Goal: Task Accomplishment & Management: Manage account settings

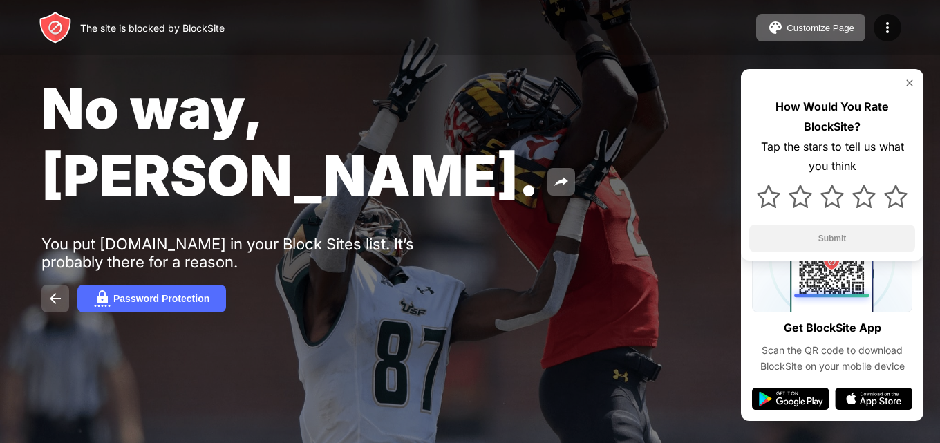
click at [56, 290] on img at bounding box center [55, 298] width 17 height 17
click at [129, 285] on button "Password Protection" at bounding box center [151, 299] width 149 height 28
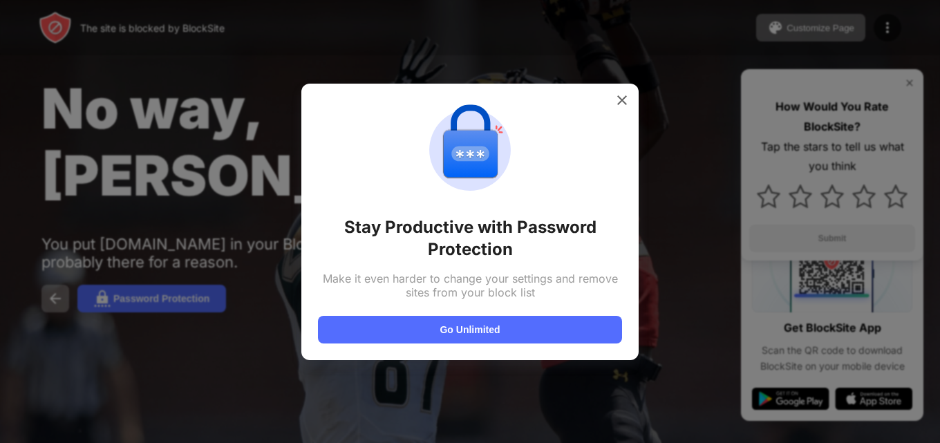
drag, startPoint x: 484, startPoint y: 329, endPoint x: 590, endPoint y: 117, distance: 237.3
click at [590, 118] on div "Stay Productive with Password Protection Make it even harder to change your set…" at bounding box center [470, 221] width 304 height 243
click at [623, 98] on img at bounding box center [622, 100] width 14 height 14
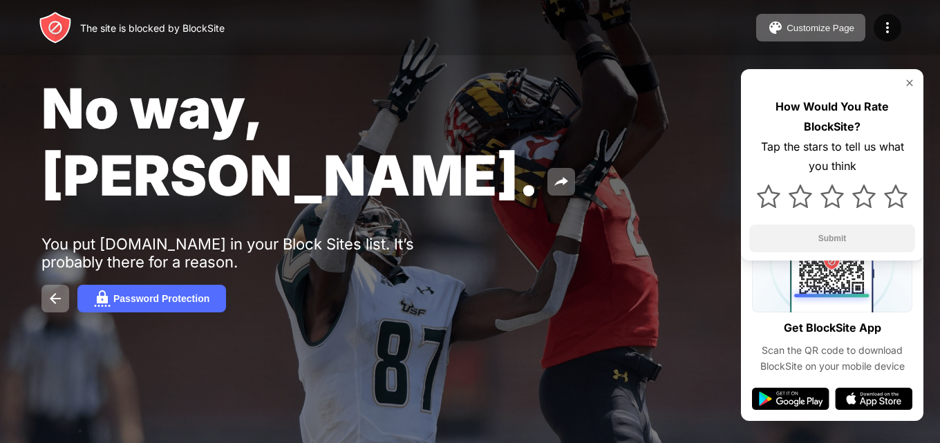
click at [908, 84] on img at bounding box center [909, 82] width 11 height 11
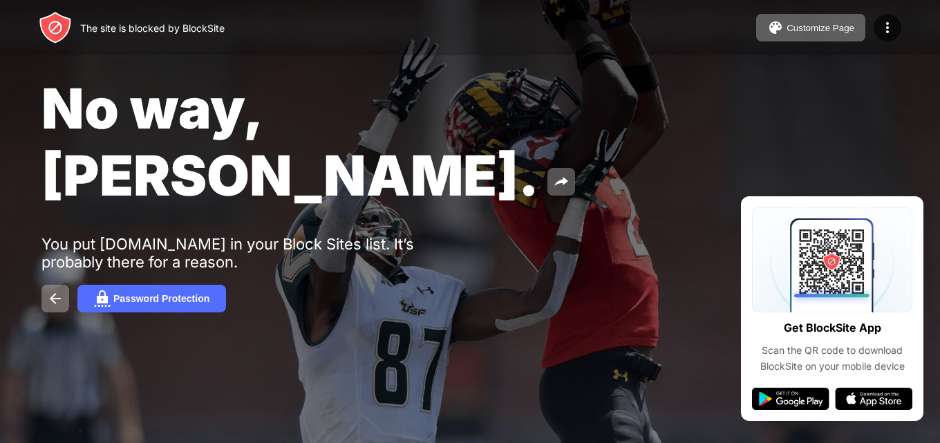
click at [785, 44] on div "The site is blocked by BlockSite Customize Page Edit Block List Redirect Custom…" at bounding box center [470, 27] width 940 height 55
click at [783, 33] on img at bounding box center [775, 27] width 17 height 17
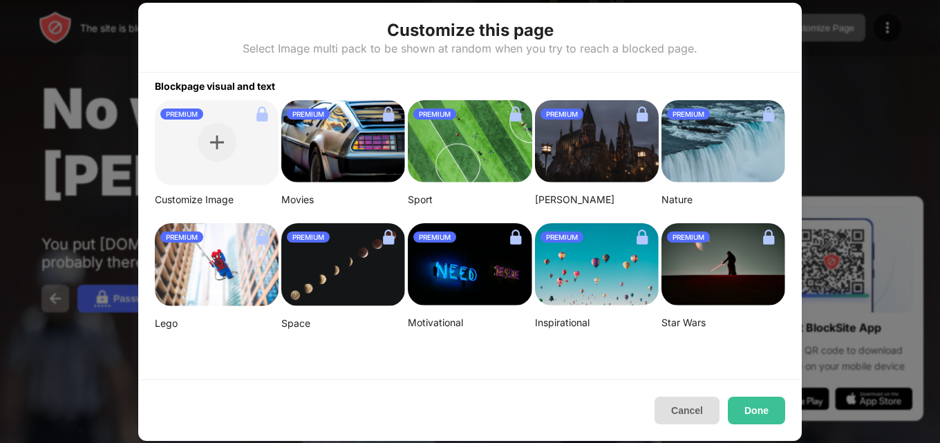
click at [687, 412] on button "Cancel" at bounding box center [686, 411] width 65 height 28
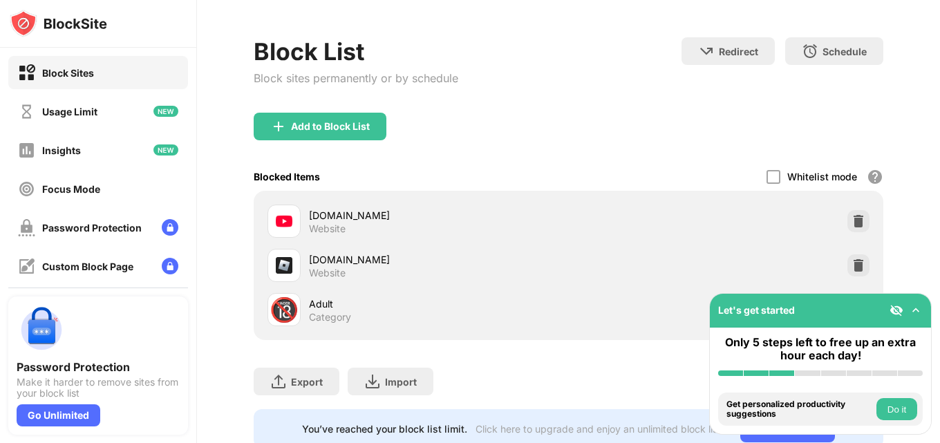
scroll to position [69, 0]
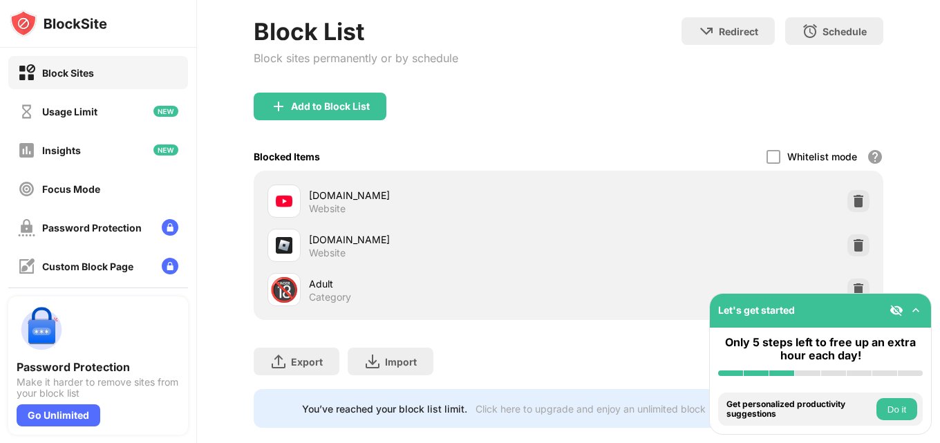
click at [915, 312] on img at bounding box center [915, 310] width 14 height 14
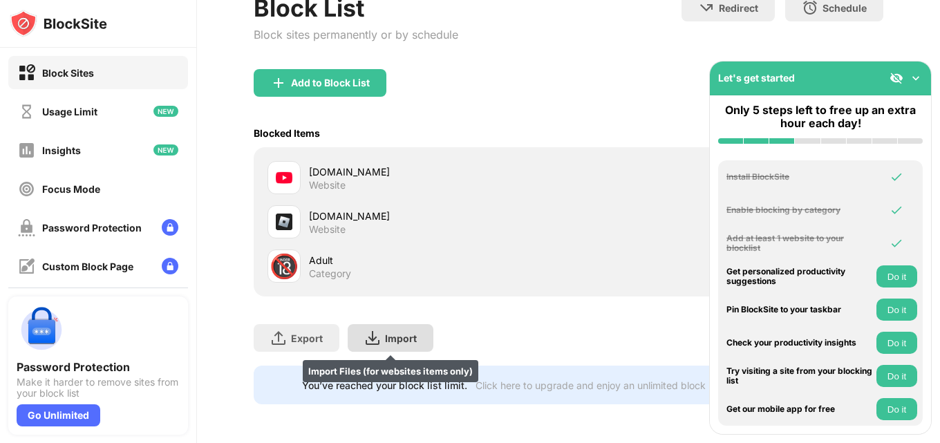
scroll to position [103, 0]
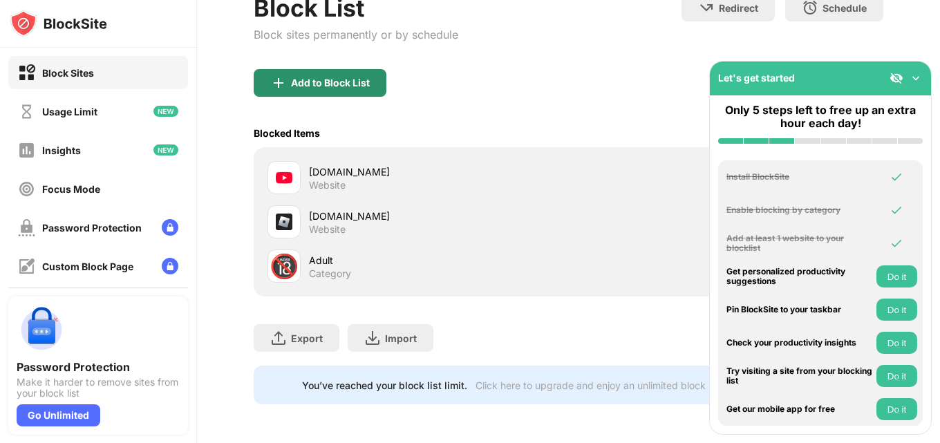
click at [331, 77] on div "Add to Block List" at bounding box center [330, 82] width 79 height 11
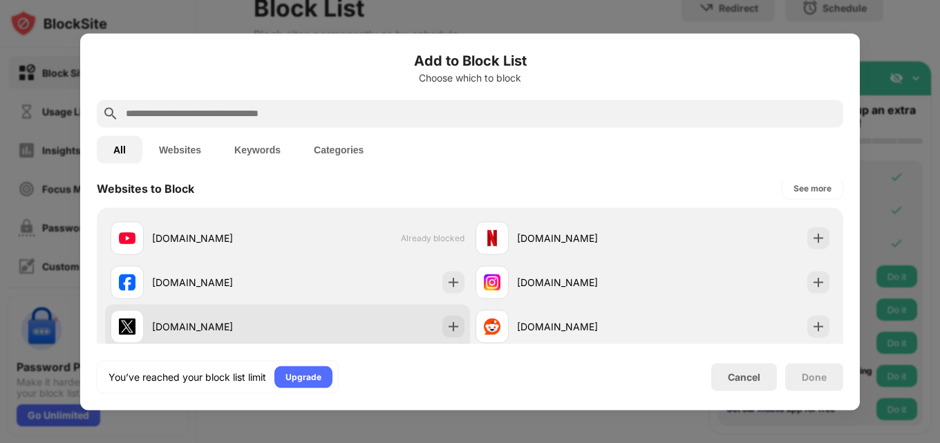
scroll to position [276, 0]
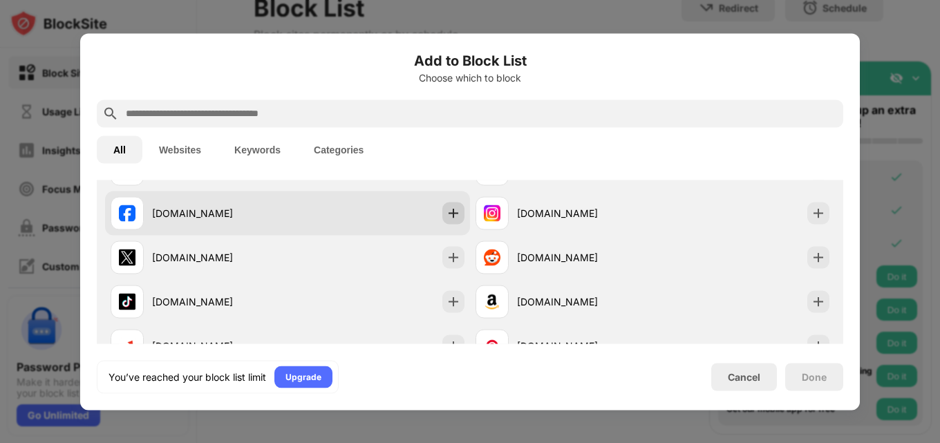
click at [446, 213] on img at bounding box center [453, 213] width 14 height 14
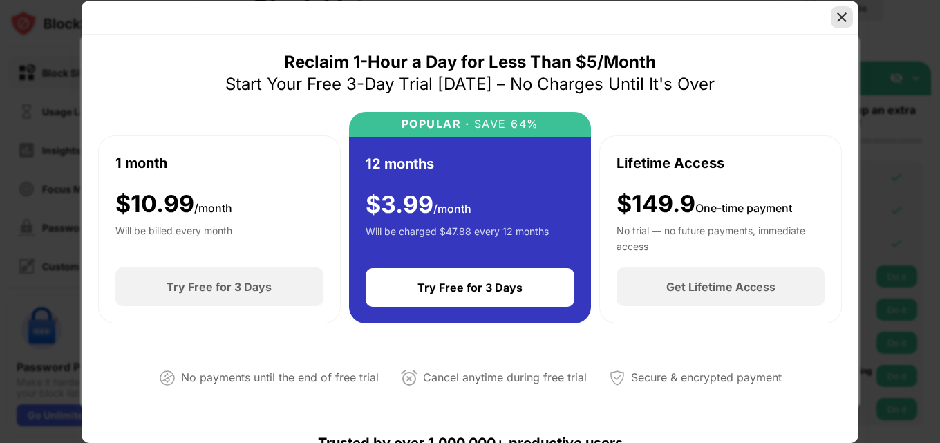
click at [844, 19] on img at bounding box center [842, 17] width 14 height 14
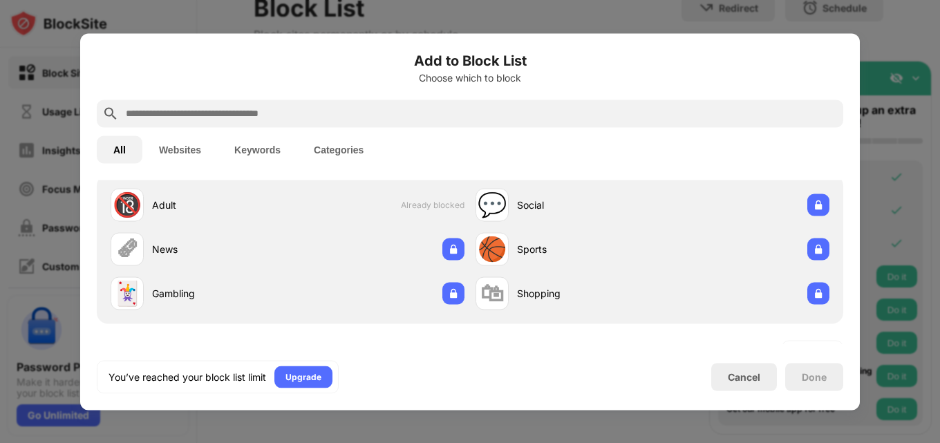
scroll to position [69, 0]
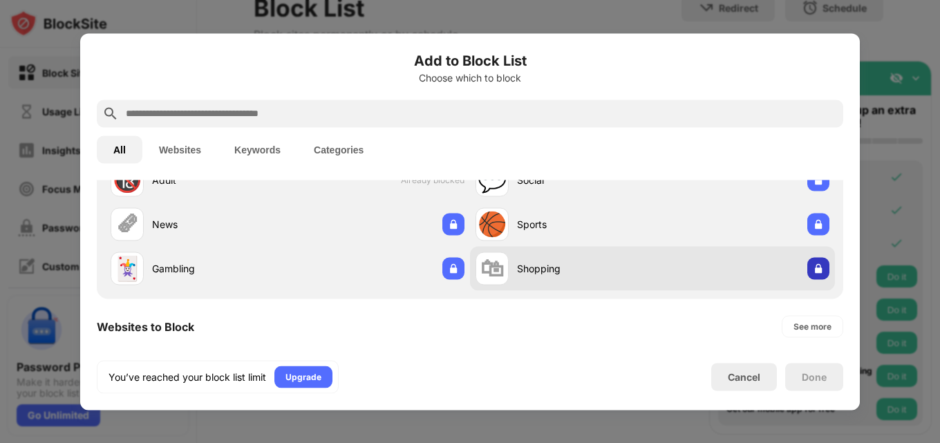
click at [811, 266] on img at bounding box center [818, 268] width 14 height 14
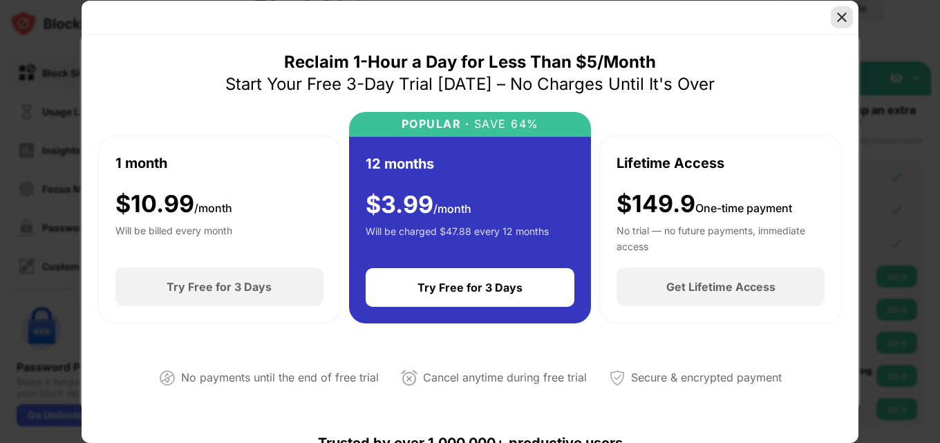
click at [838, 19] on img at bounding box center [842, 17] width 14 height 14
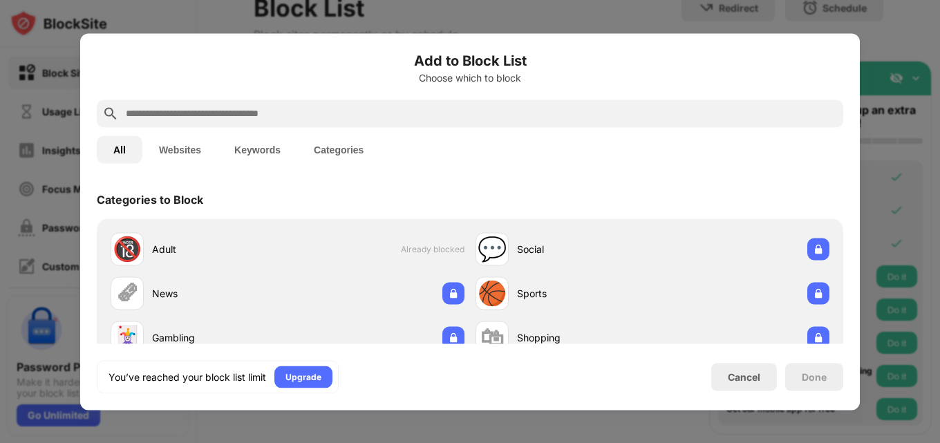
click at [146, 137] on button "Websites" at bounding box center [179, 149] width 75 height 28
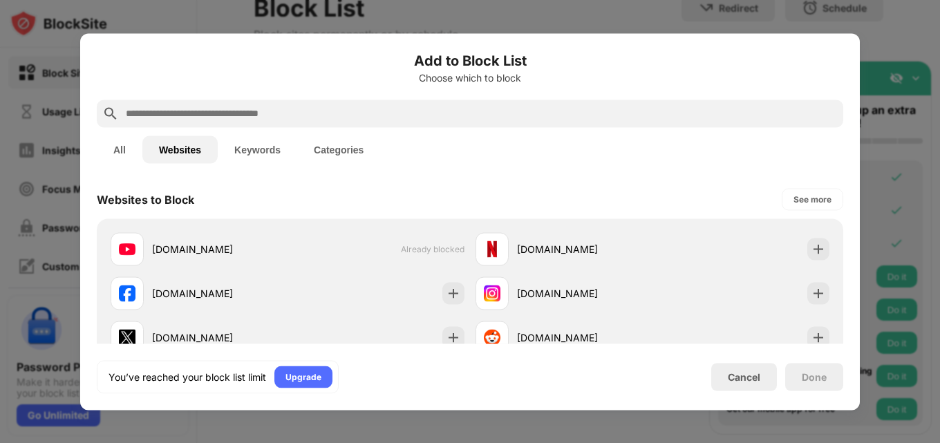
click at [155, 151] on button "Websites" at bounding box center [179, 149] width 75 height 28
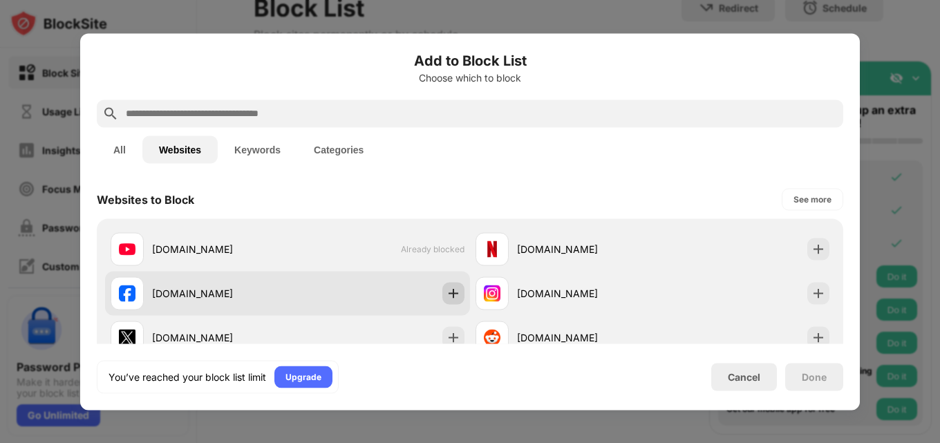
click at [449, 300] on div at bounding box center [453, 293] width 22 height 22
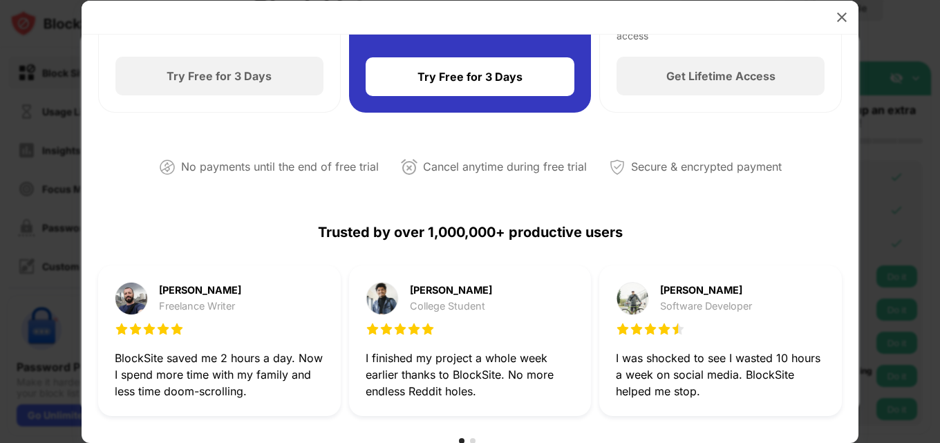
scroll to position [207, 0]
